Goal: Transaction & Acquisition: Purchase product/service

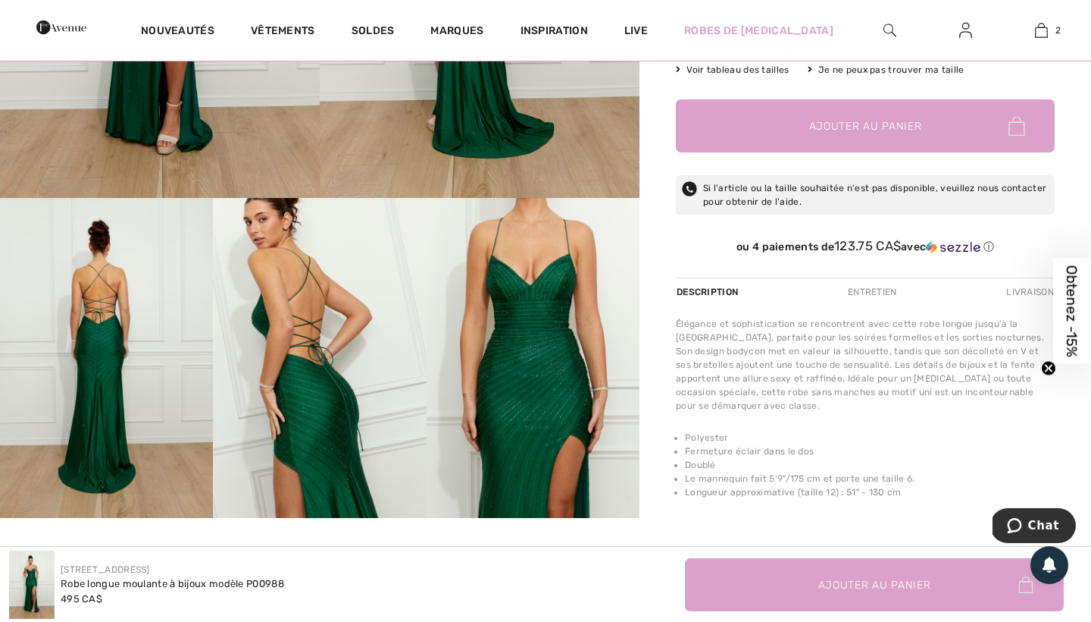
scroll to position [441, 0]
click at [146, 270] on img at bounding box center [106, 357] width 213 height 320
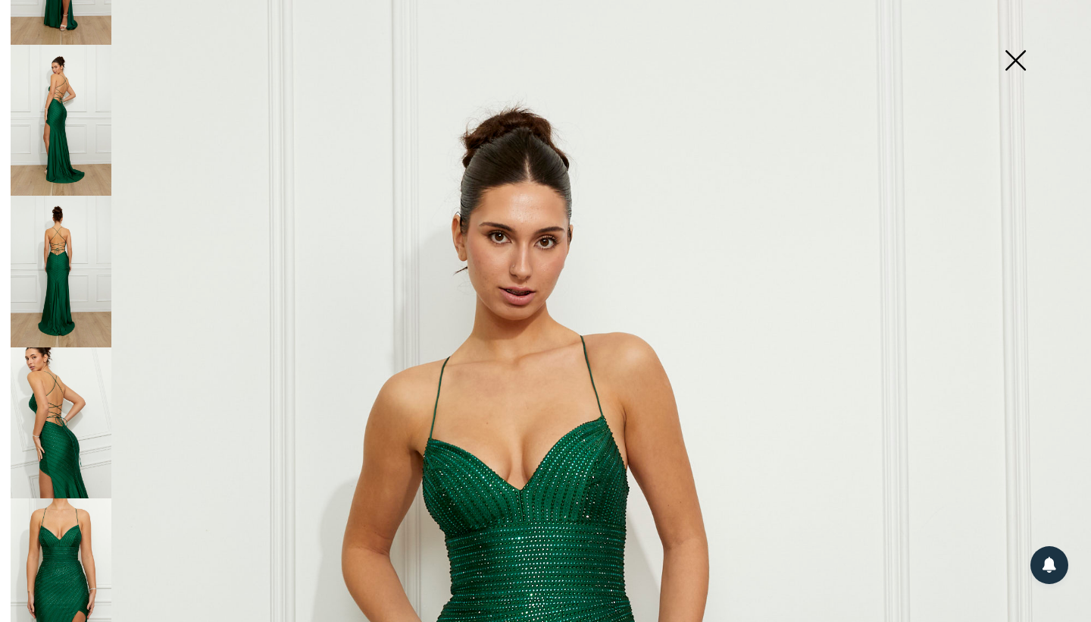
scroll to position [106, 0]
click at [62, 307] on img at bounding box center [61, 272] width 101 height 152
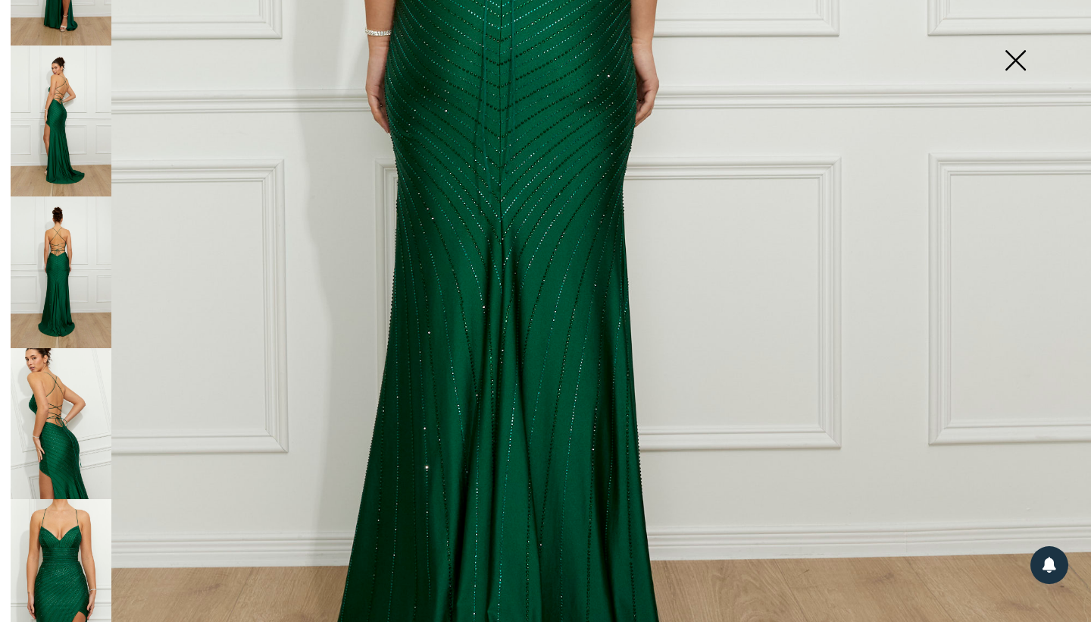
scroll to position [904, 0]
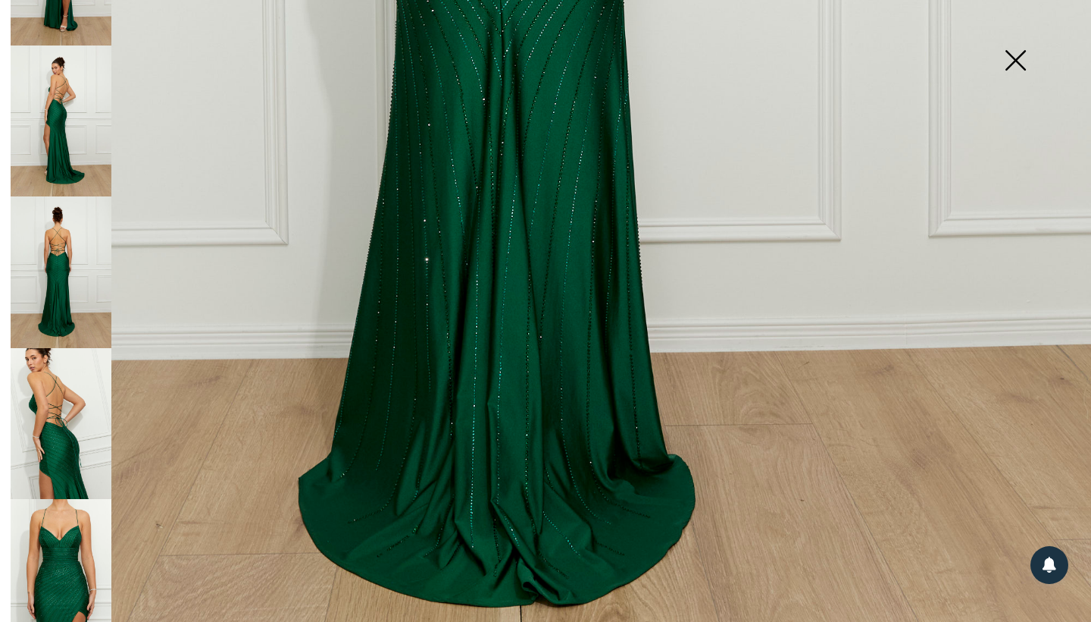
click at [1014, 67] on img at bounding box center [1016, 62] width 76 height 78
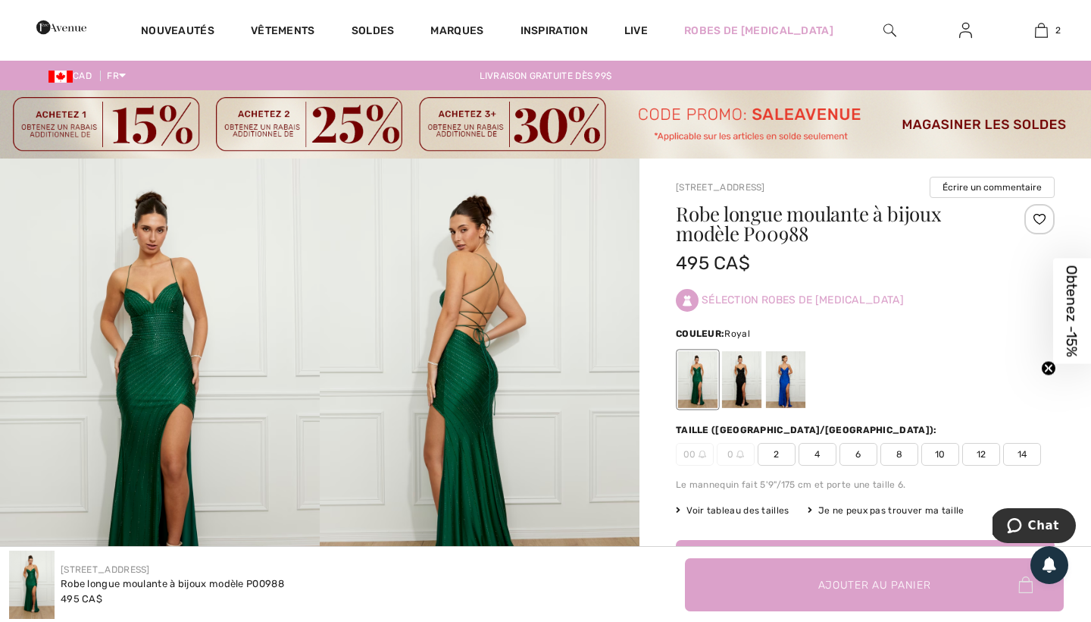
scroll to position [0, 0]
click at [787, 365] on div at bounding box center [785, 379] width 39 height 57
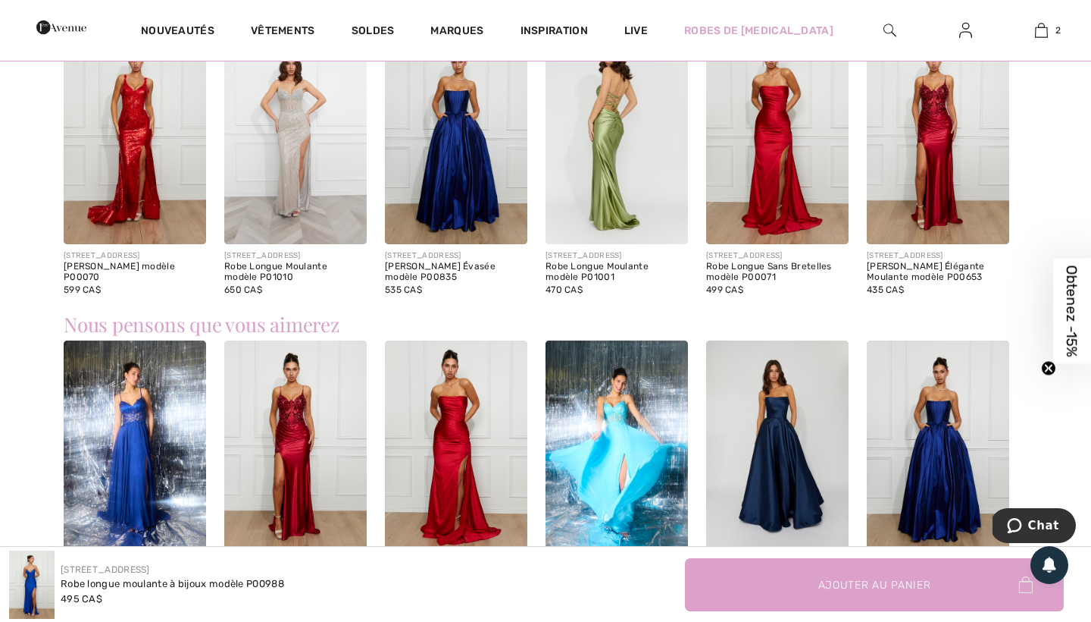
scroll to position [1082, 0]
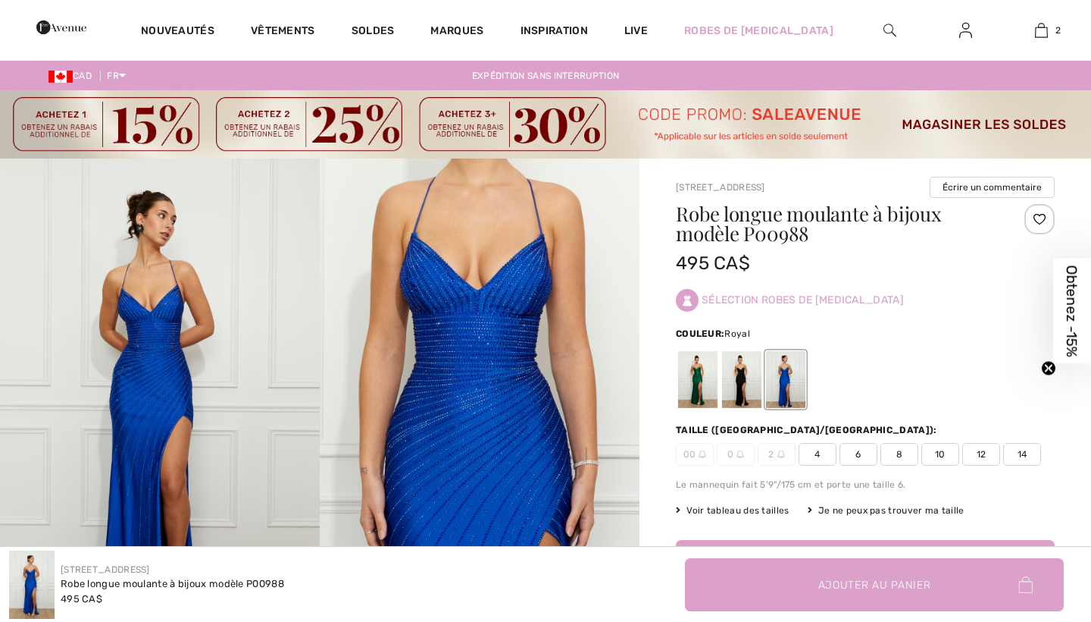
scroll to position [355, 0]
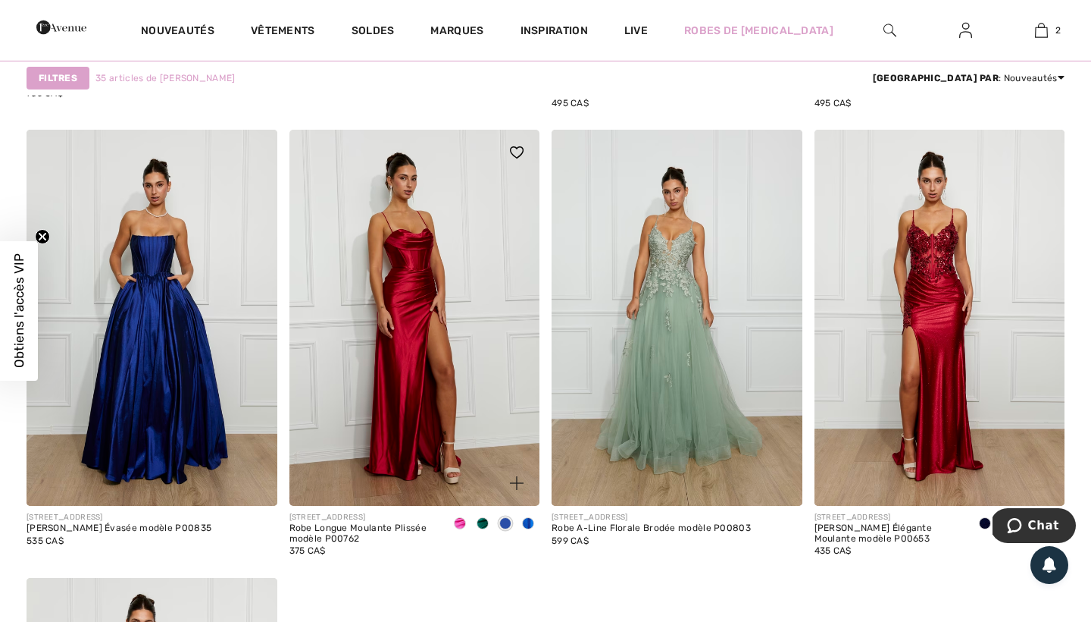
scroll to position [5051, 0]
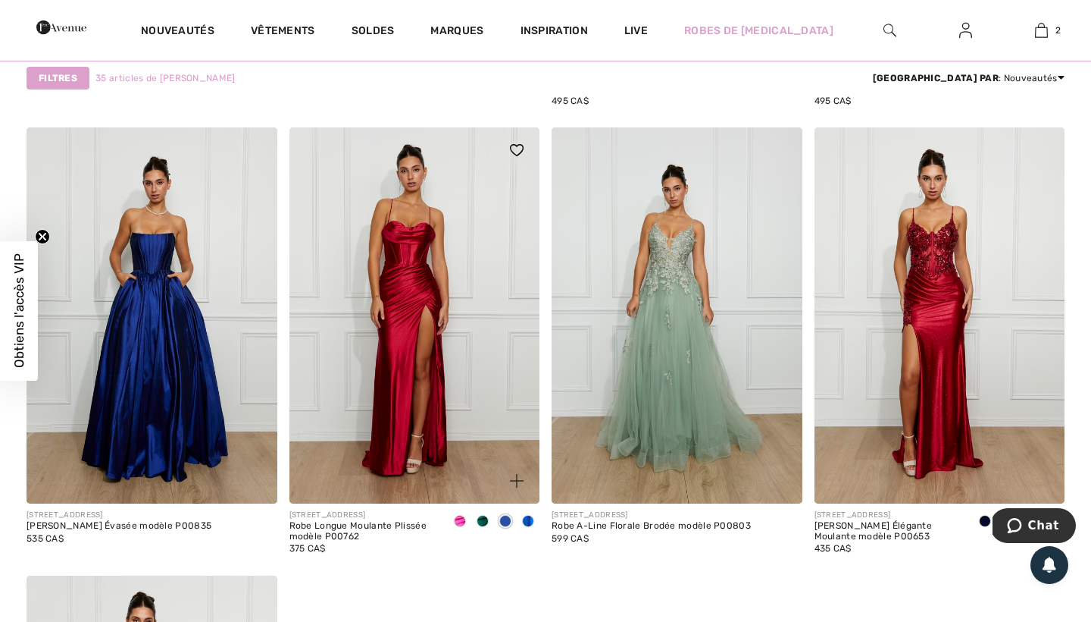
click at [528, 521] on span at bounding box center [528, 521] width 12 height 12
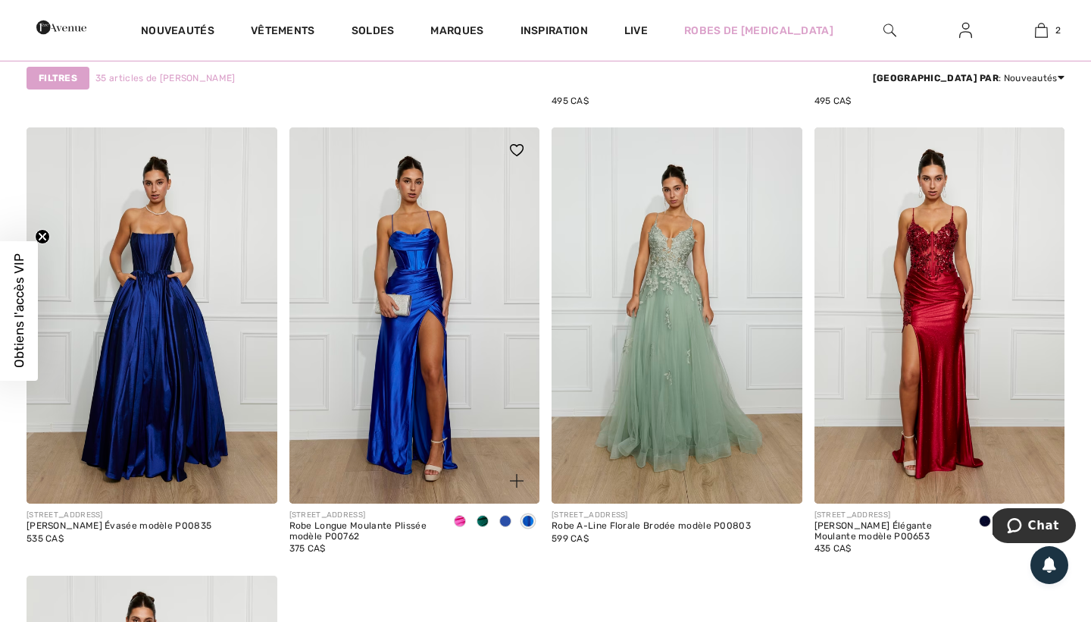
click at [509, 521] on span at bounding box center [505, 521] width 12 height 12
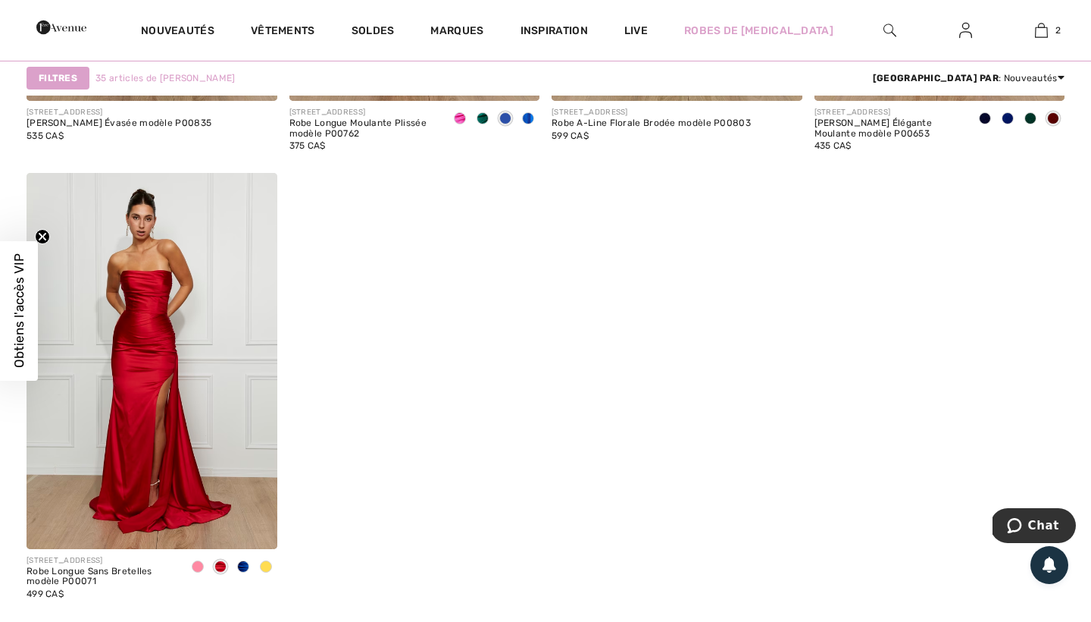
scroll to position [5458, 0]
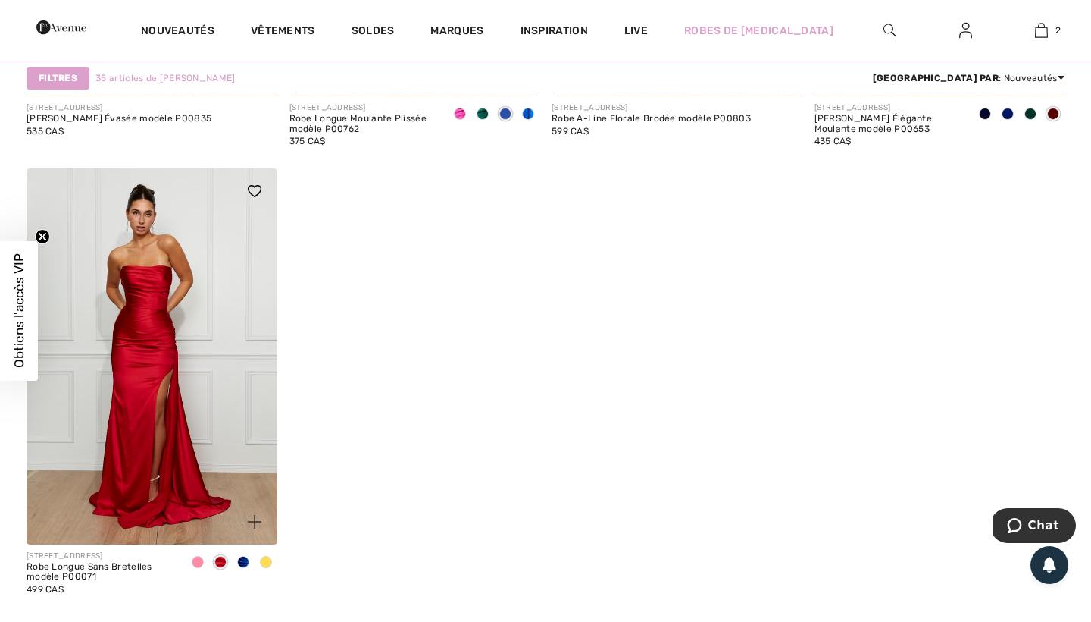
click at [243, 562] on span at bounding box center [243, 562] width 12 height 12
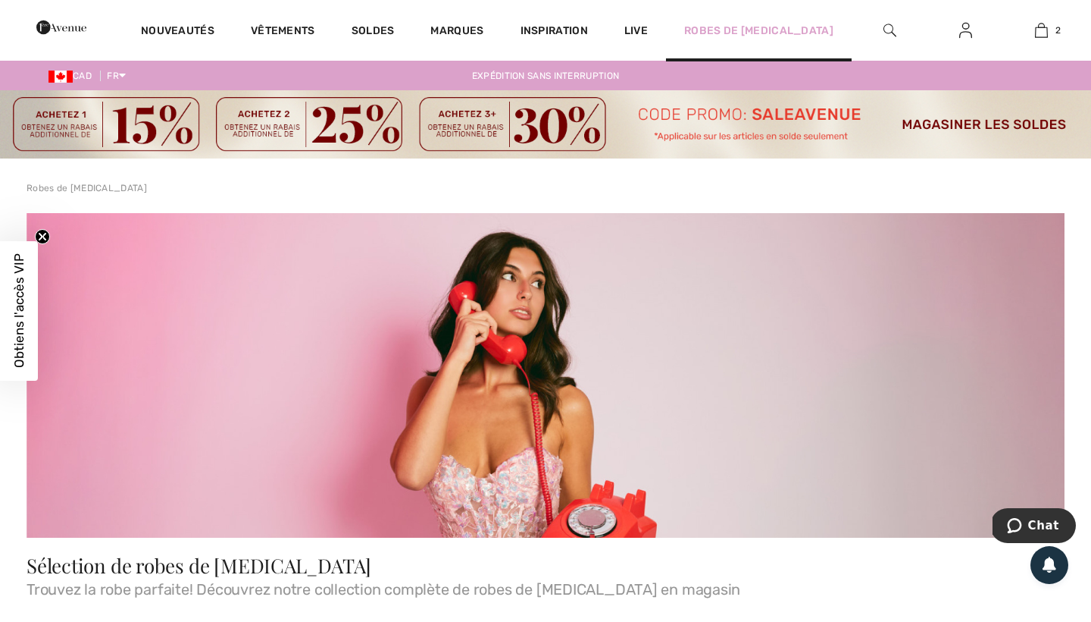
scroll to position [0, 0]
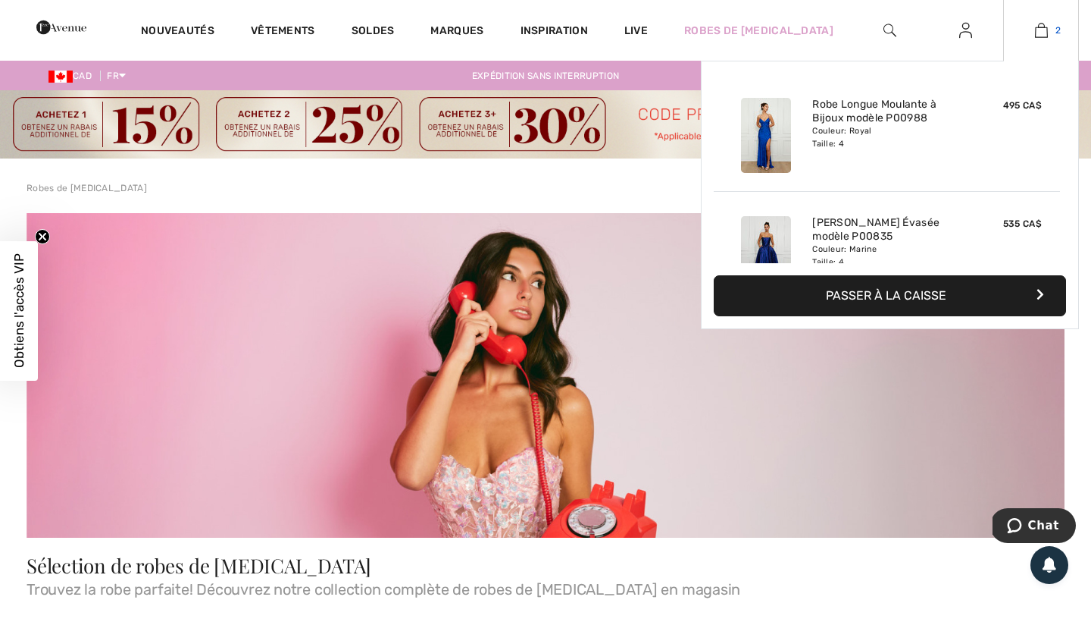
click at [1044, 25] on img at bounding box center [1041, 30] width 13 height 18
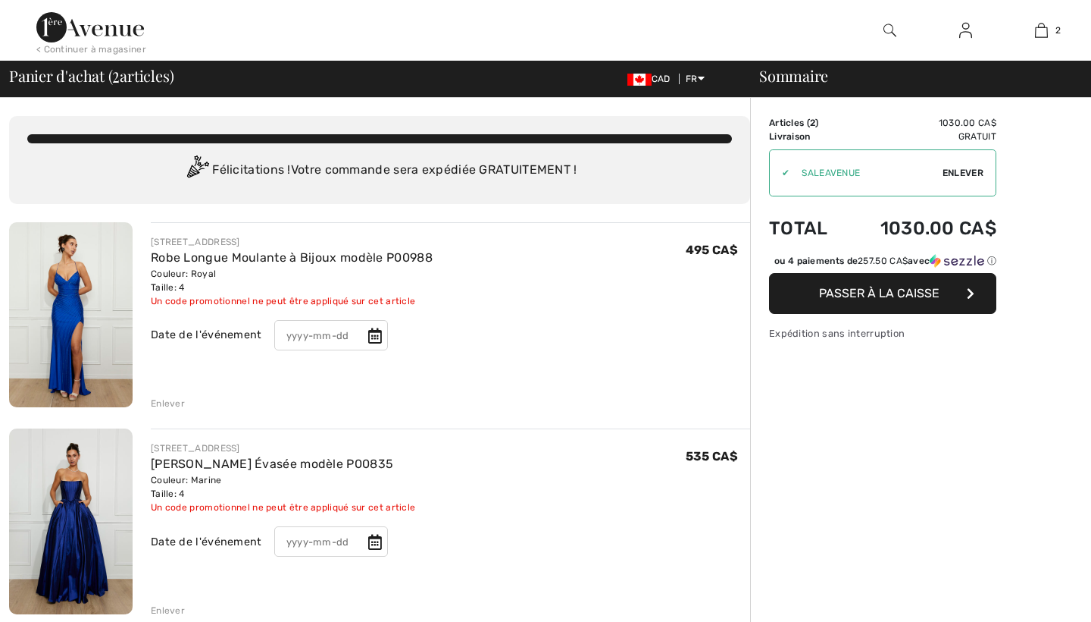
click at [99, 312] on img at bounding box center [71, 314] width 124 height 185
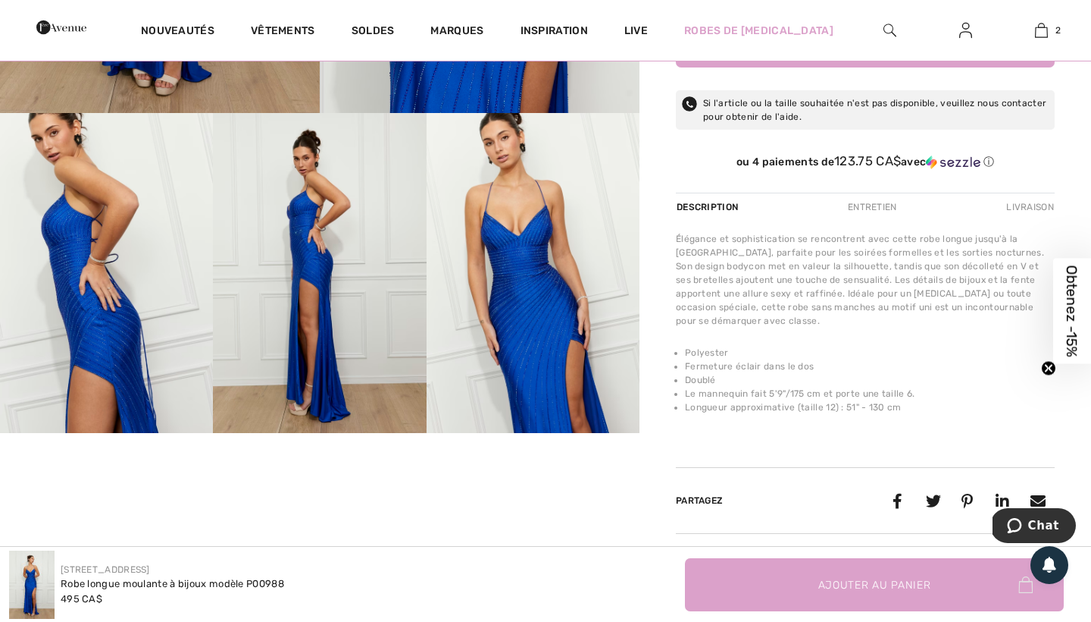
scroll to position [525, 0]
click at [310, 310] on img at bounding box center [319, 273] width 213 height 320
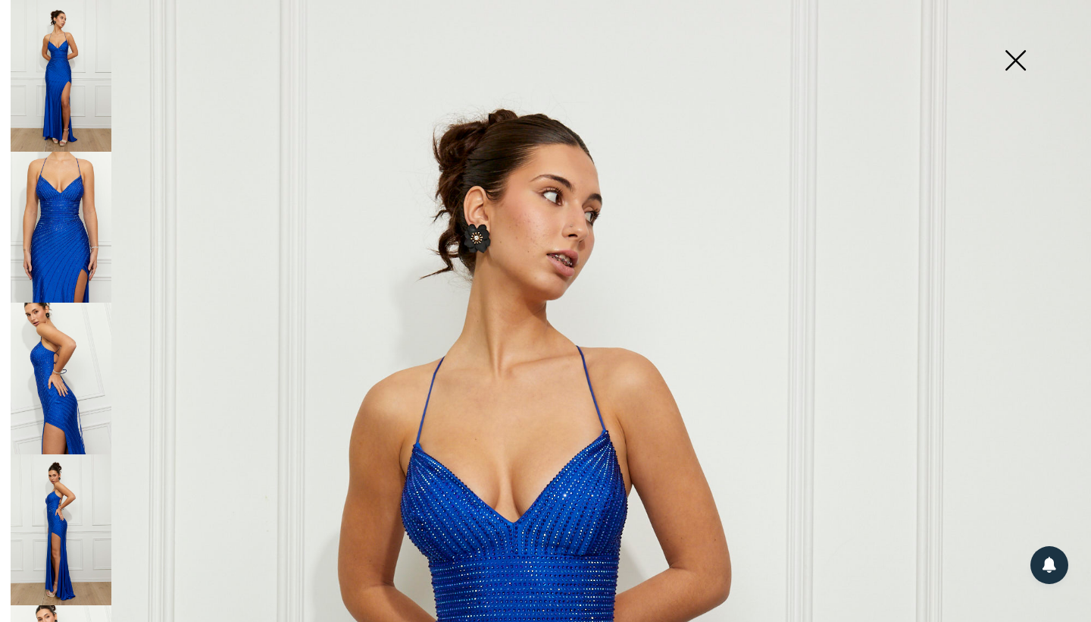
scroll to position [174, 0]
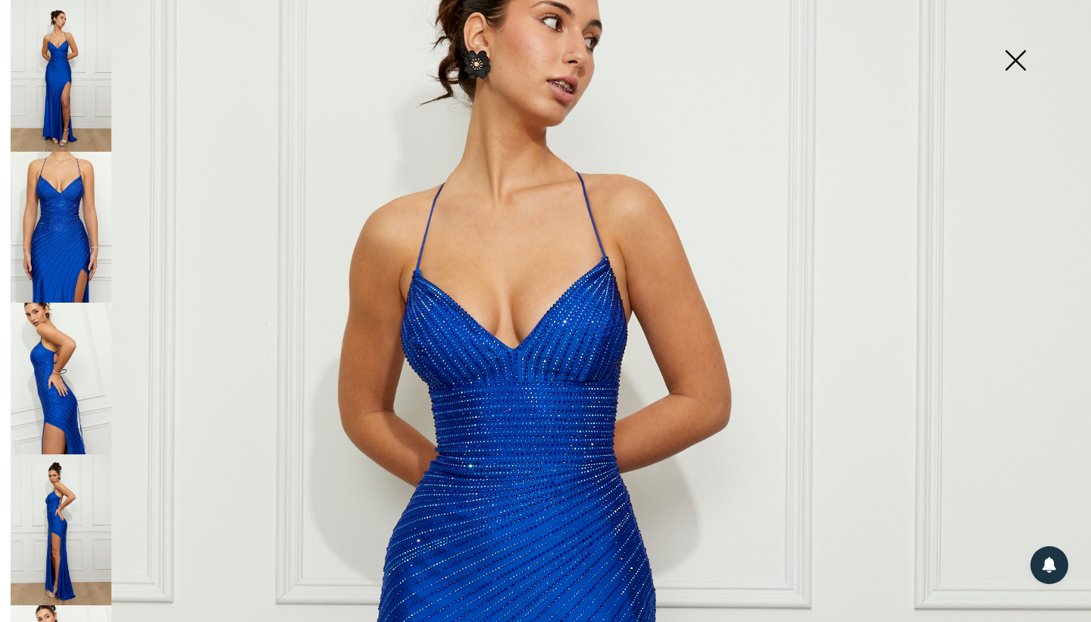
click at [74, 373] on img at bounding box center [61, 378] width 101 height 152
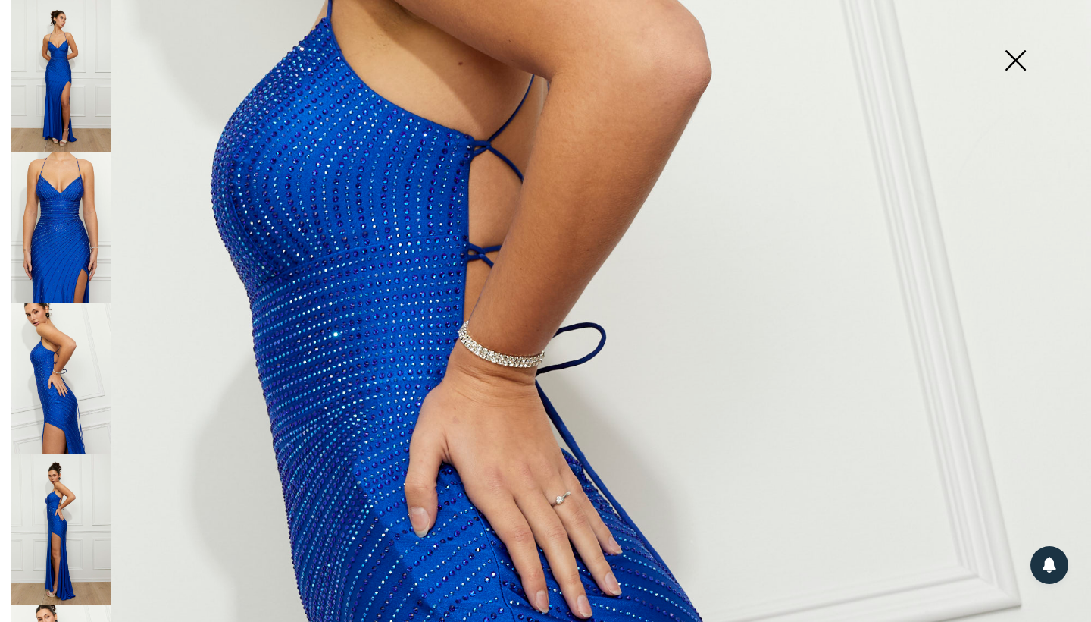
scroll to position [383, 0]
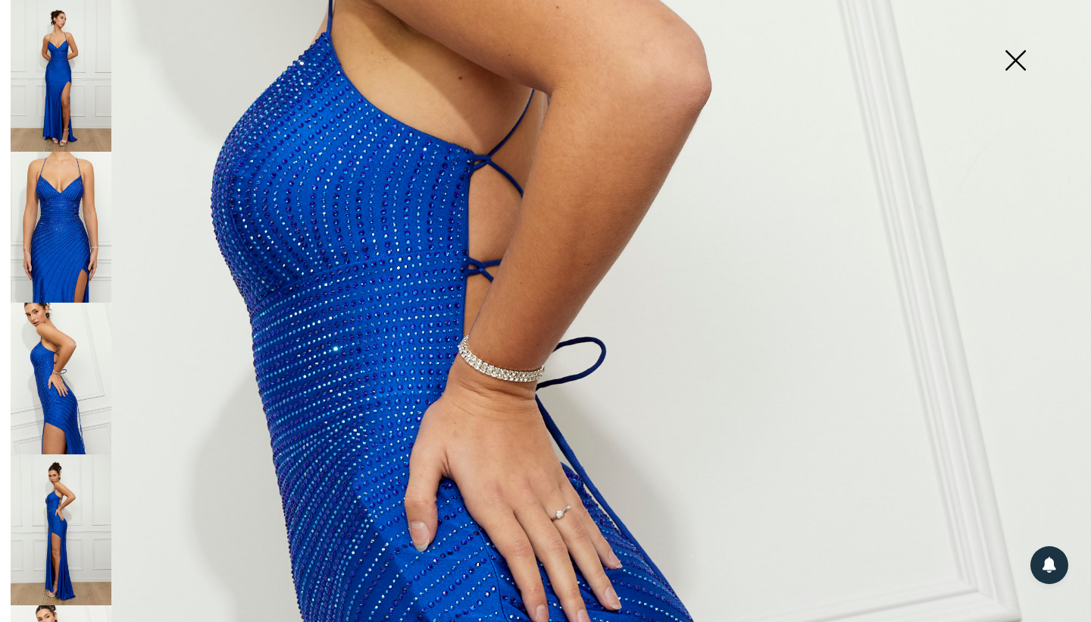
click at [1007, 54] on img at bounding box center [1016, 62] width 76 height 78
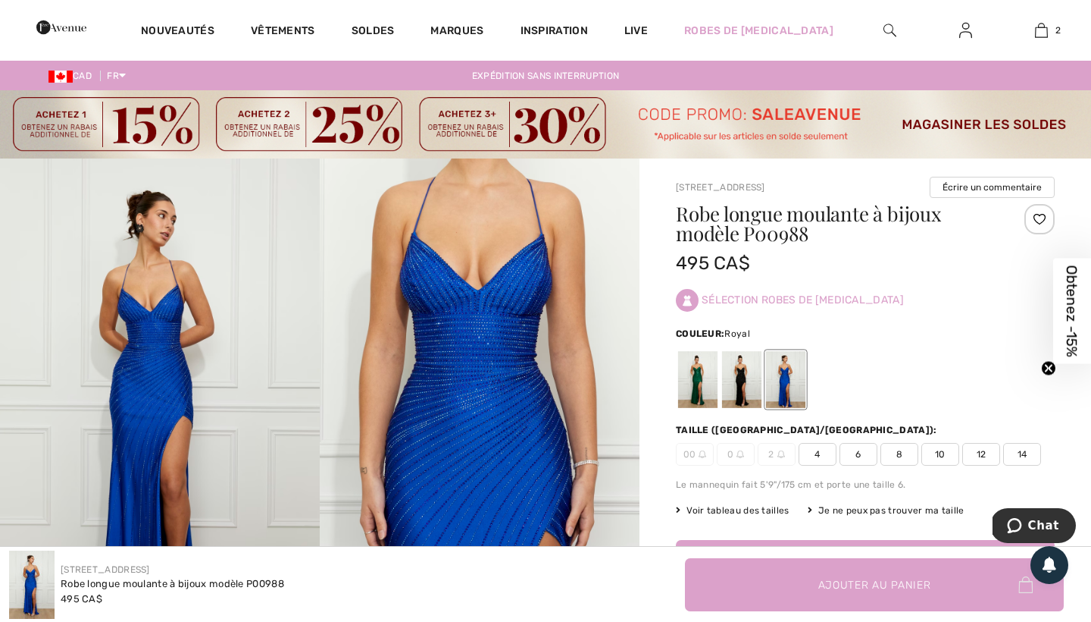
scroll to position [0, 0]
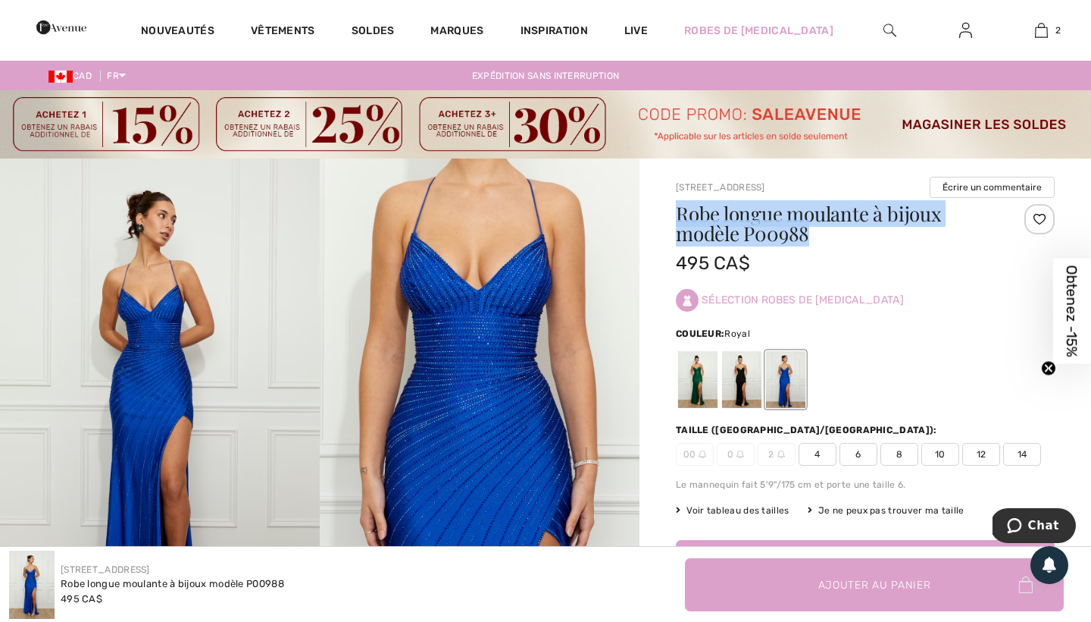
drag, startPoint x: 678, startPoint y: 213, endPoint x: 814, endPoint y: 242, distance: 138.7
click at [814, 242] on h1 "Robe longue moulante à bijoux modèle P00988" at bounding box center [834, 223] width 316 height 39
copy h1 "Robe longue moulante à bijoux modèle P00988"
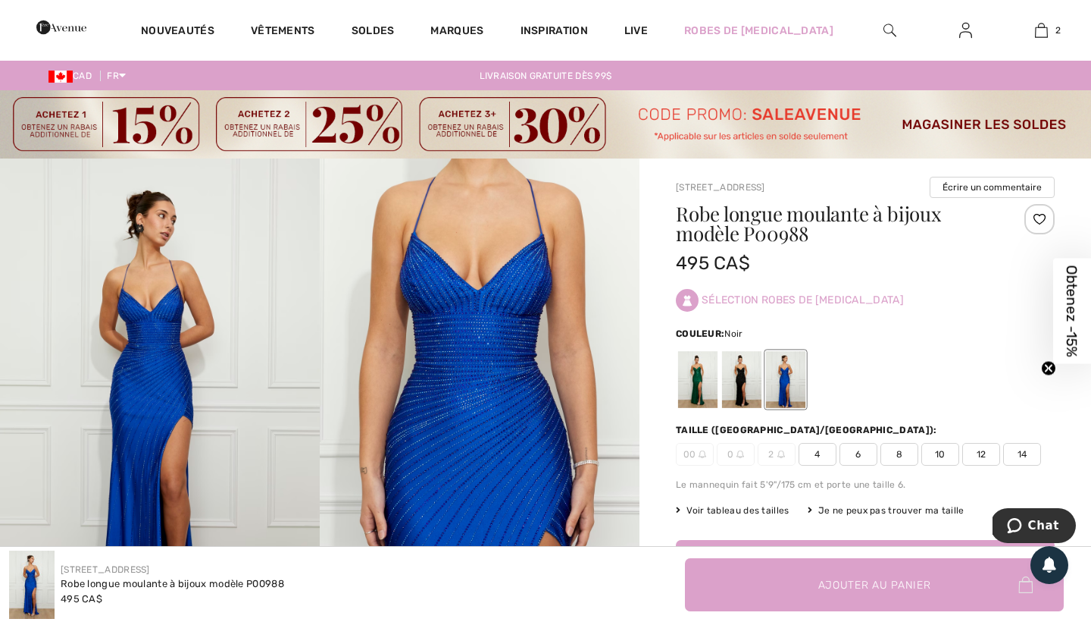
click at [730, 373] on div at bounding box center [741, 379] width 39 height 57
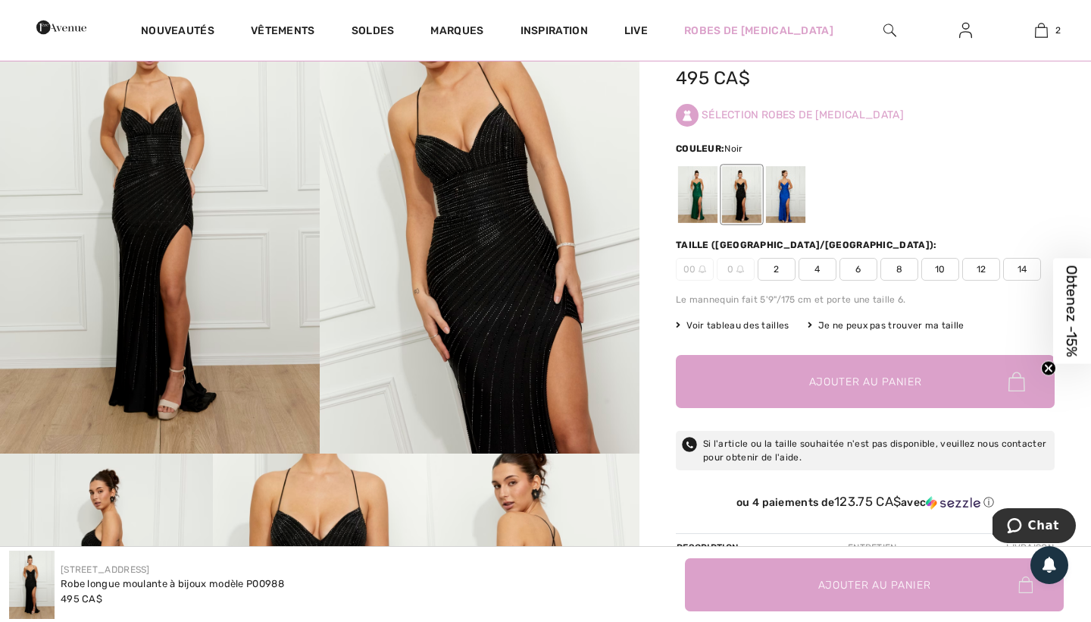
scroll to position [130, 0]
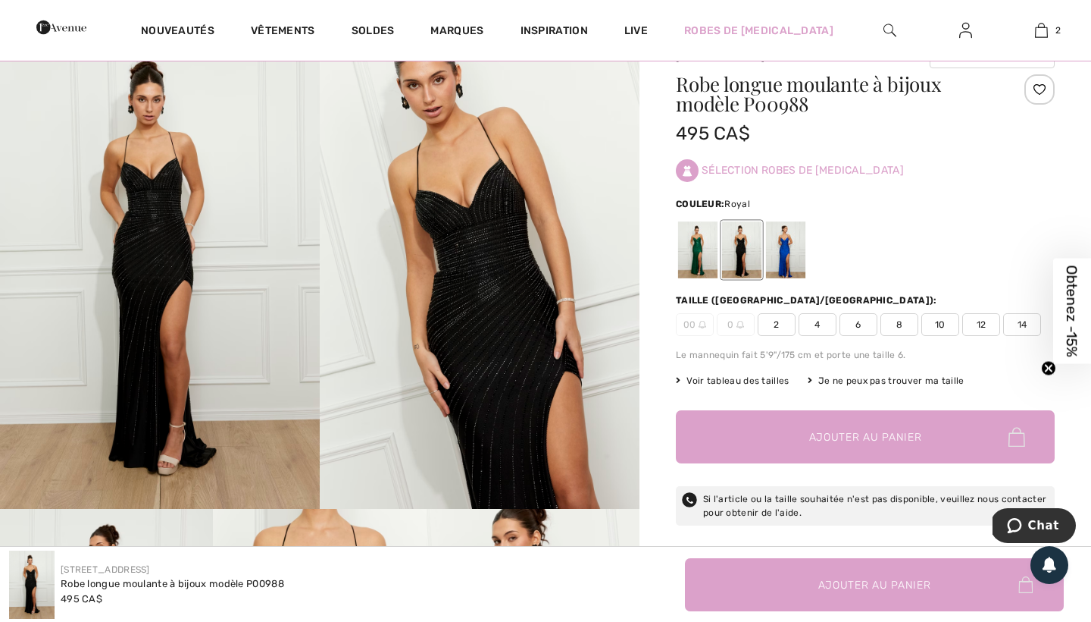
click at [787, 247] on div at bounding box center [785, 249] width 39 height 57
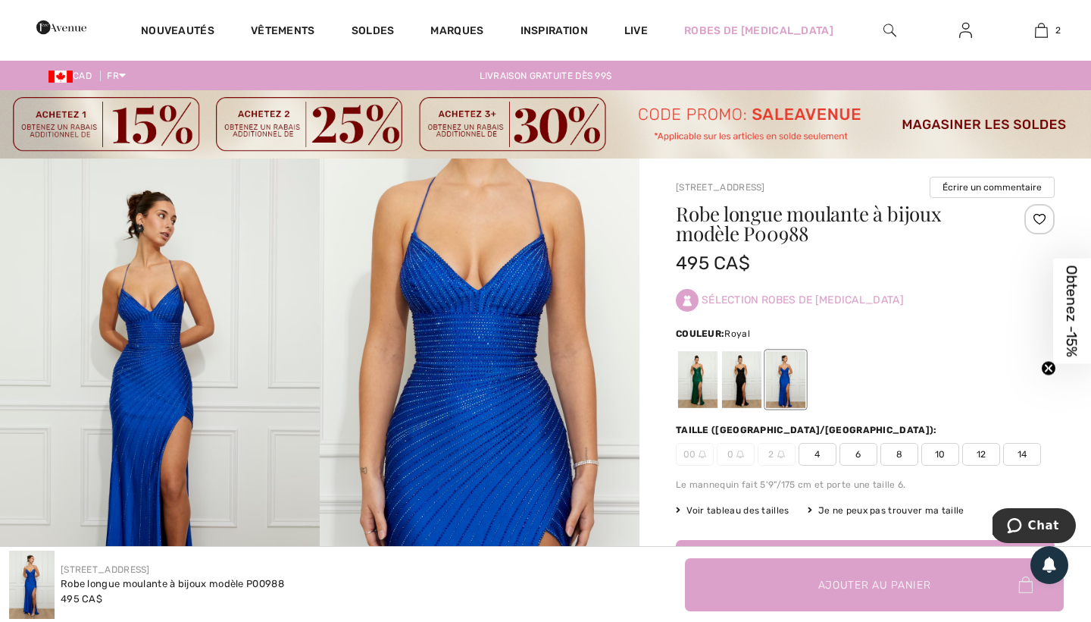
scroll to position [0, 0]
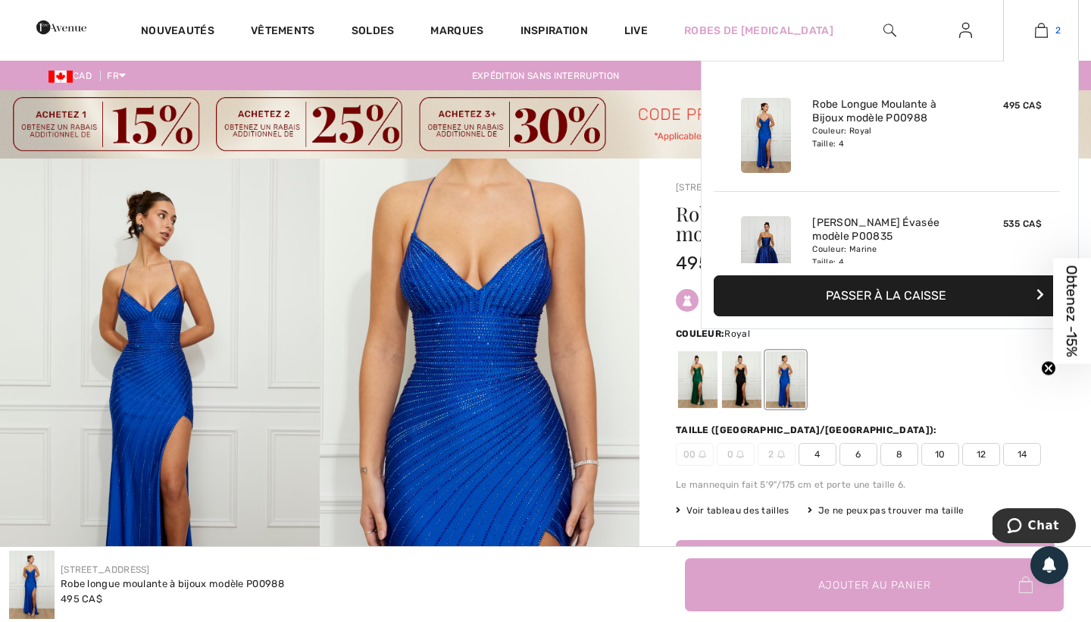
click at [1047, 27] on img at bounding box center [1041, 30] width 13 height 18
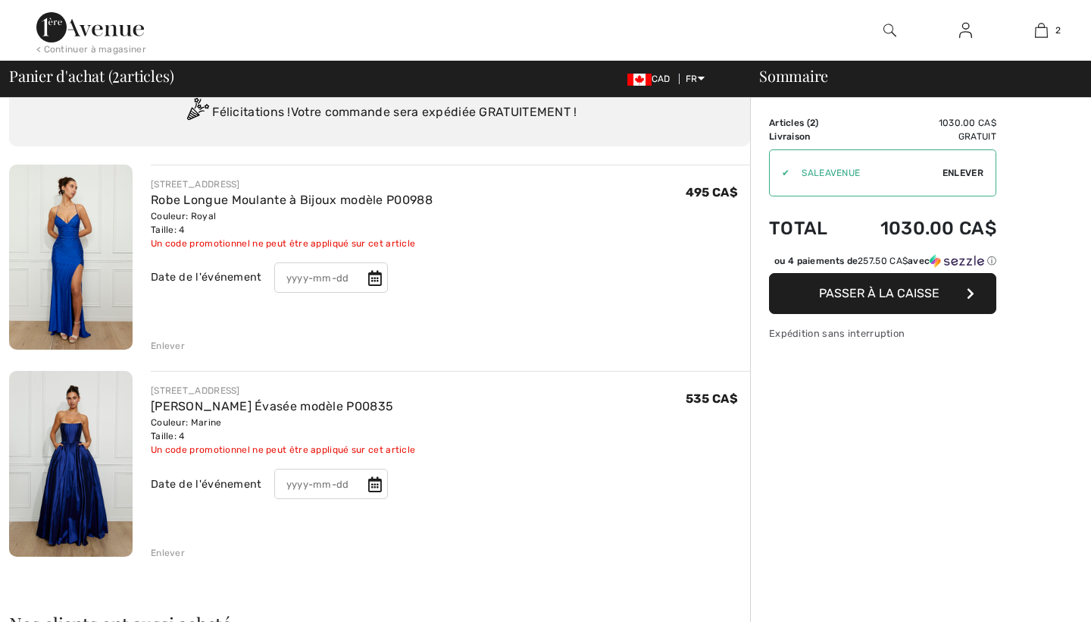
checkbox input "true"
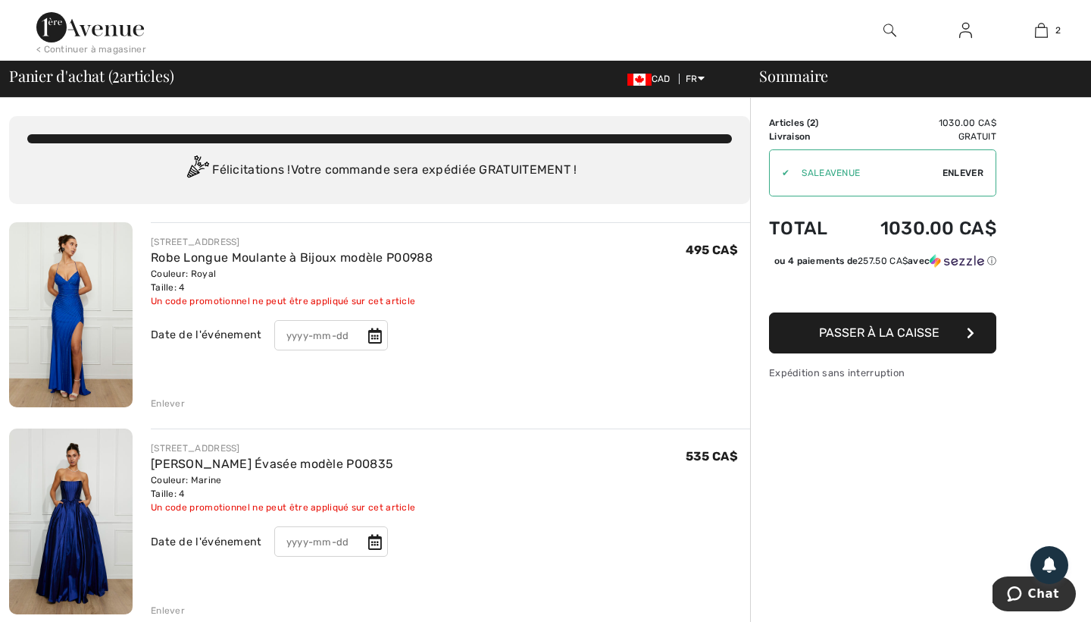
click at [519, 2] on div at bounding box center [453, 30] width 546 height 61
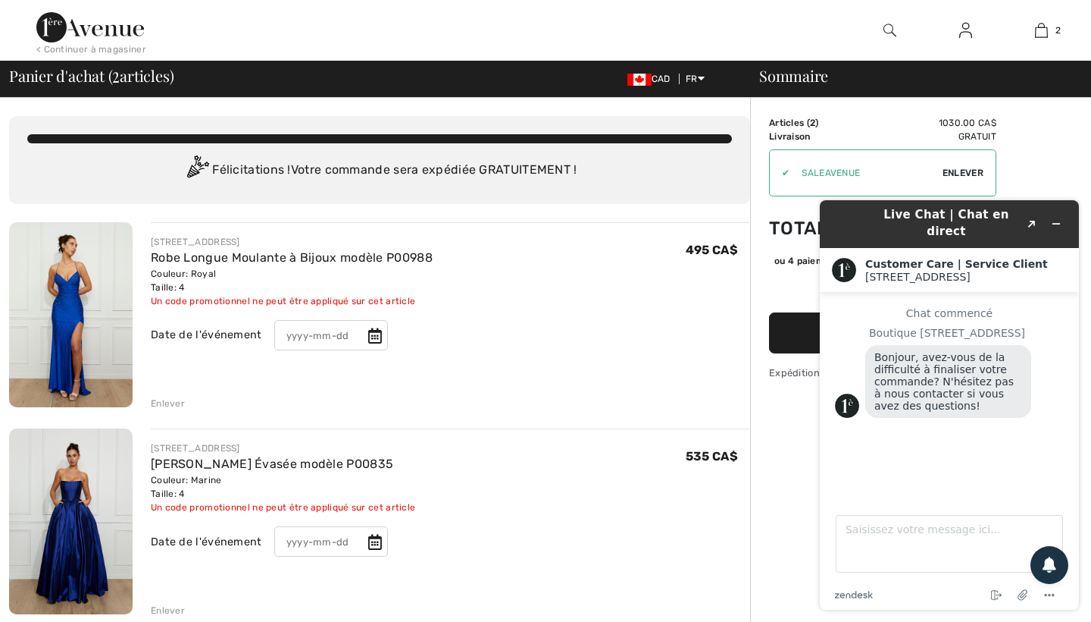
click at [81, 261] on img at bounding box center [71, 314] width 124 height 185
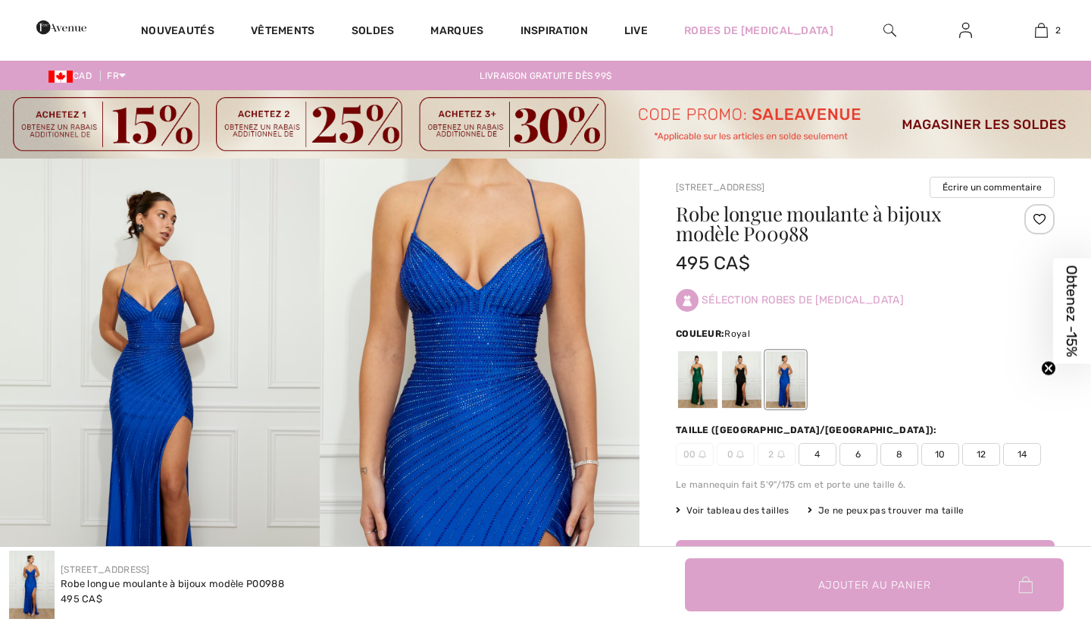
checkbox input "true"
